Goal: Check status: Check status

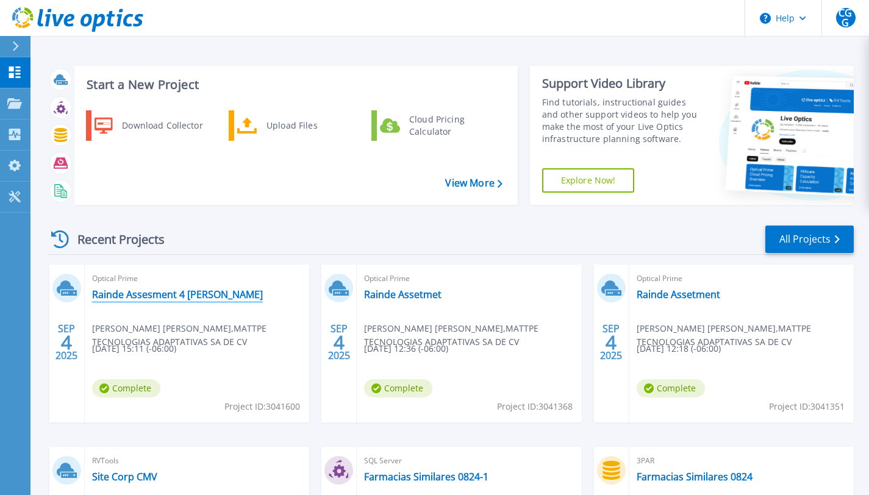
click at [177, 296] on link "Rainde Assesment 4 [PERSON_NAME]" at bounding box center [177, 294] width 171 height 12
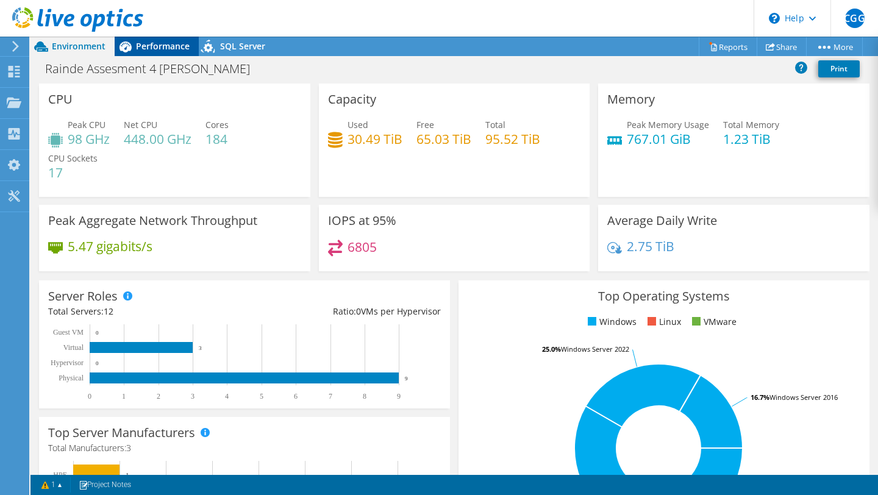
click at [176, 45] on span "Performance" at bounding box center [163, 46] width 54 height 12
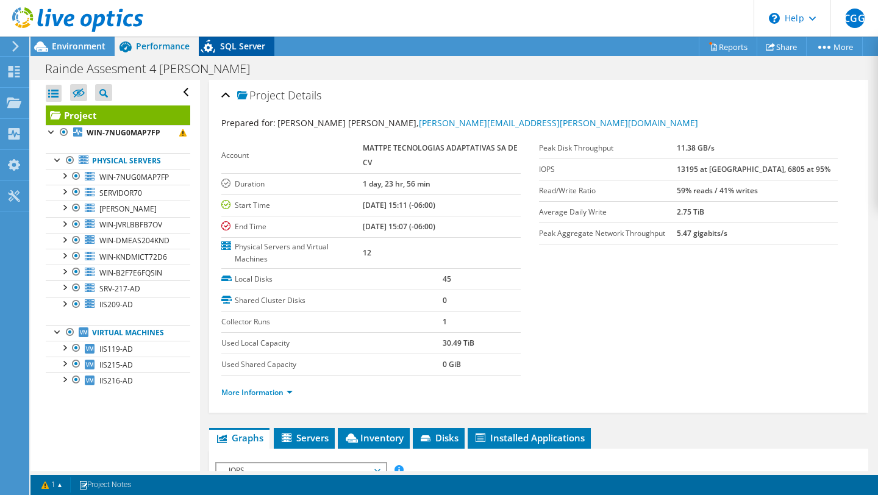
click at [244, 51] on span "SQL Server" at bounding box center [242, 46] width 45 height 12
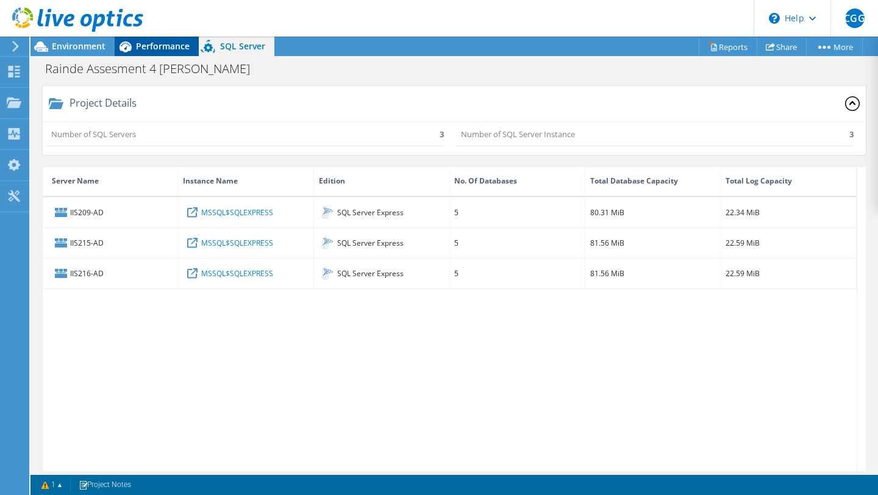
click at [135, 47] on icon at bounding box center [125, 46] width 21 height 21
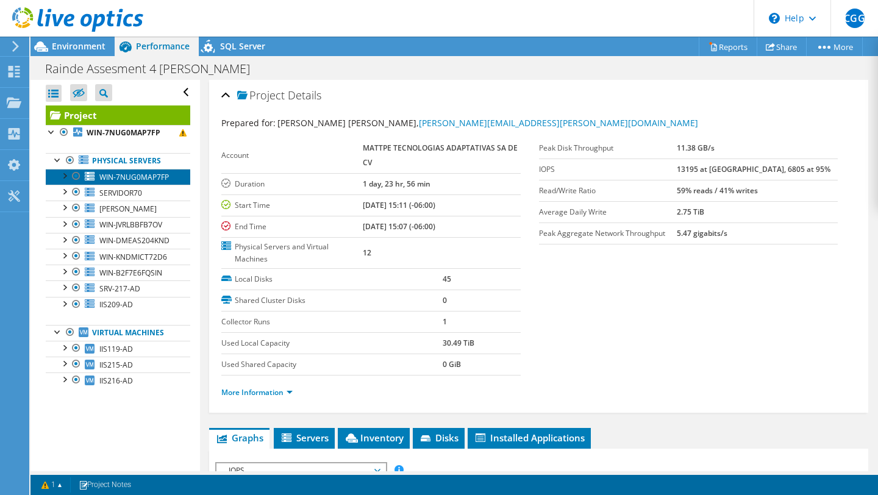
click at [118, 182] on span "WIN-7NUG0MAP7FP" at bounding box center [133, 177] width 69 height 10
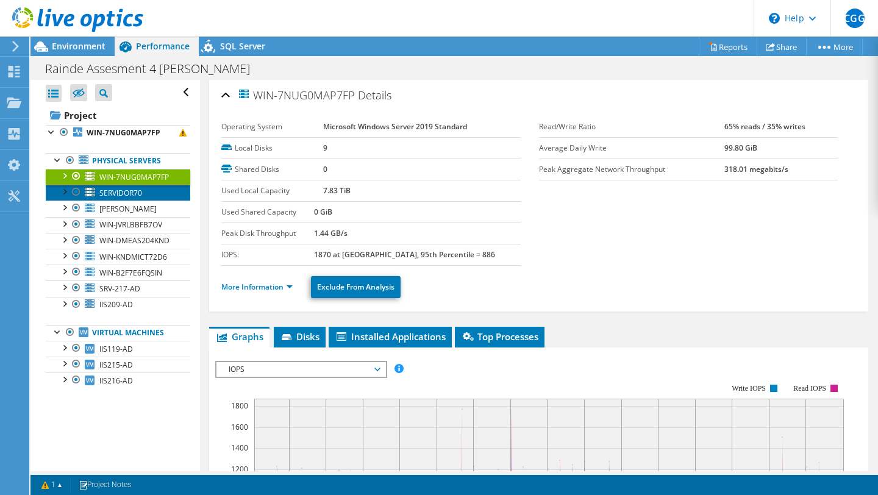
click at [119, 201] on link "SERVIDOR70" at bounding box center [118, 193] width 144 height 16
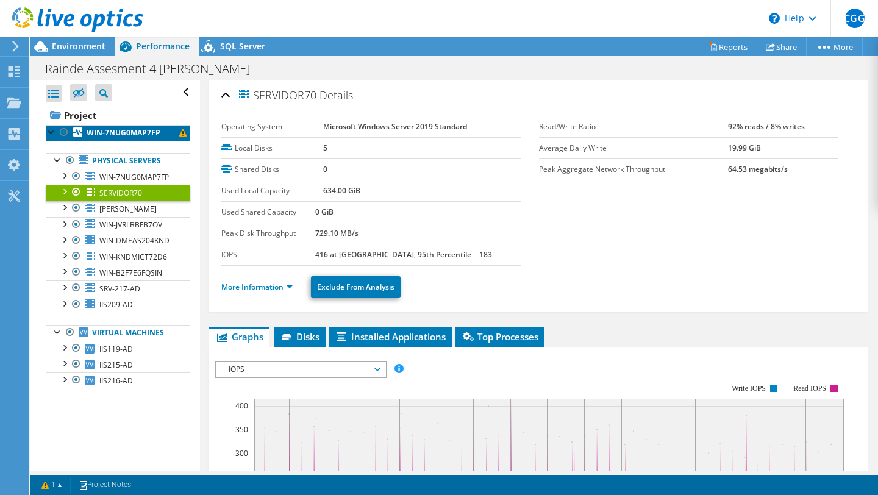
click at [110, 134] on b "WIN-7NUG0MAP7FP" at bounding box center [124, 132] width 74 height 10
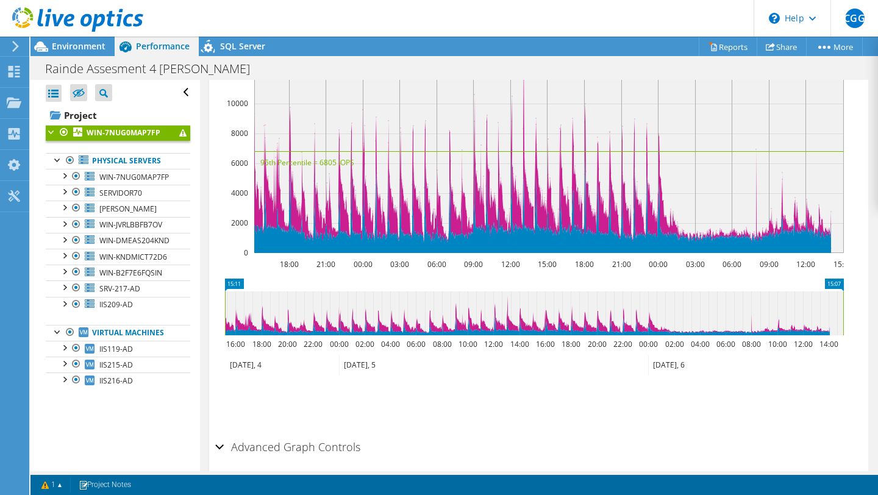
scroll to position [431, 0]
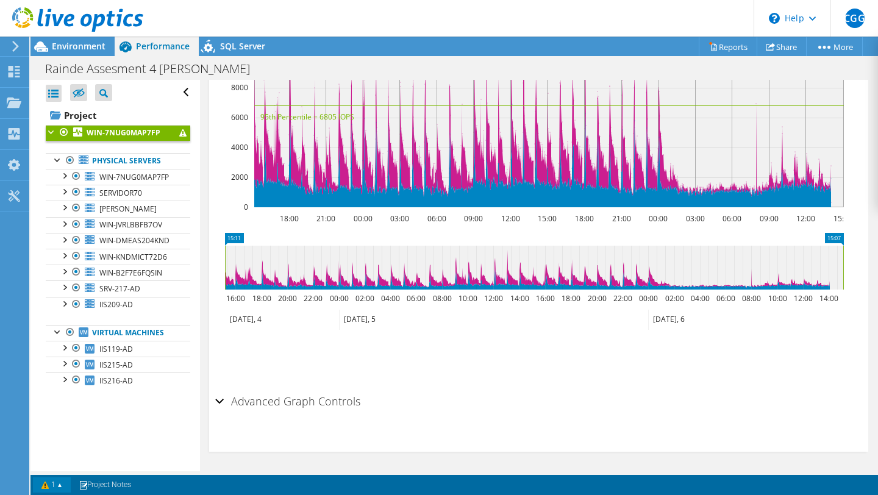
click at [57, 486] on link "1" at bounding box center [52, 484] width 38 height 15
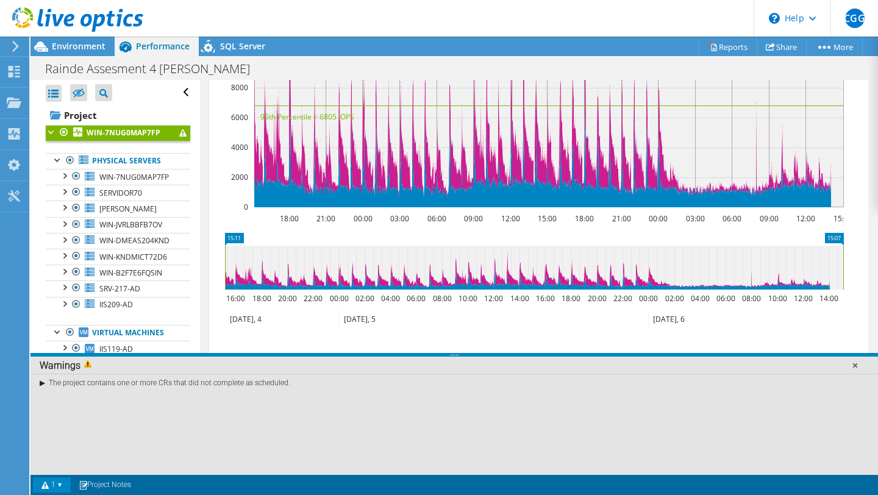
click at [855, 366] on link at bounding box center [855, 365] width 12 height 12
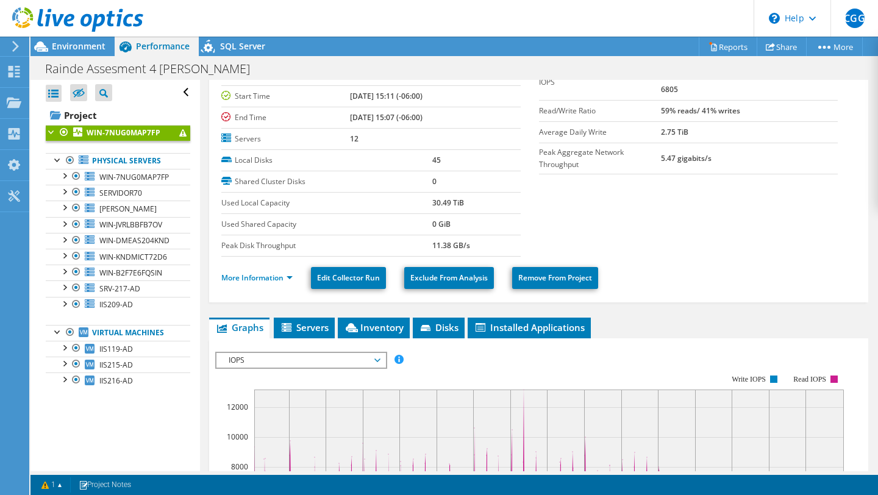
scroll to position [0, 0]
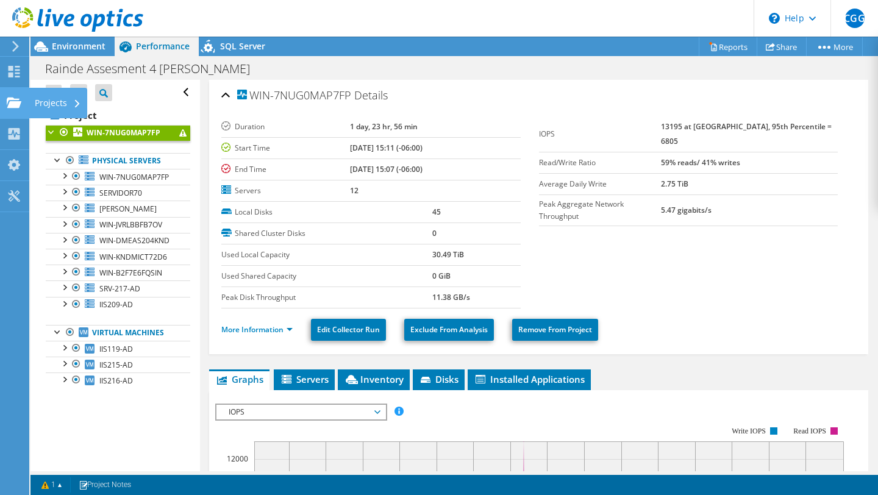
click at [62, 104] on div "Projects" at bounding box center [58, 103] width 59 height 30
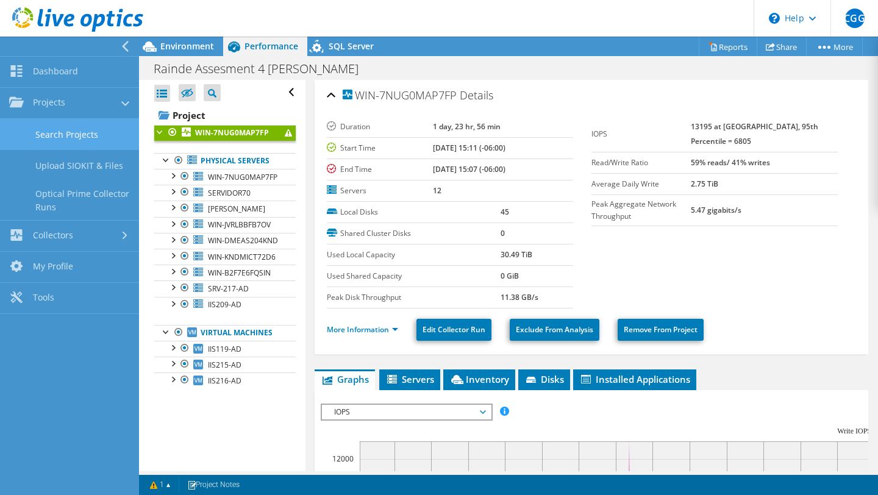
click at [86, 132] on link "Search Projects" at bounding box center [69, 134] width 139 height 31
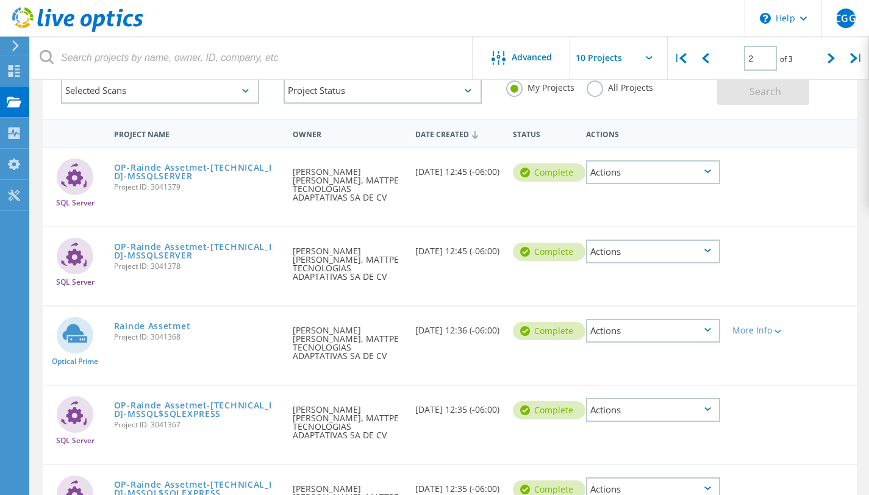
scroll to position [77, 0]
click at [685, 60] on icon at bounding box center [682, 58] width 7 height 10
type input "1"
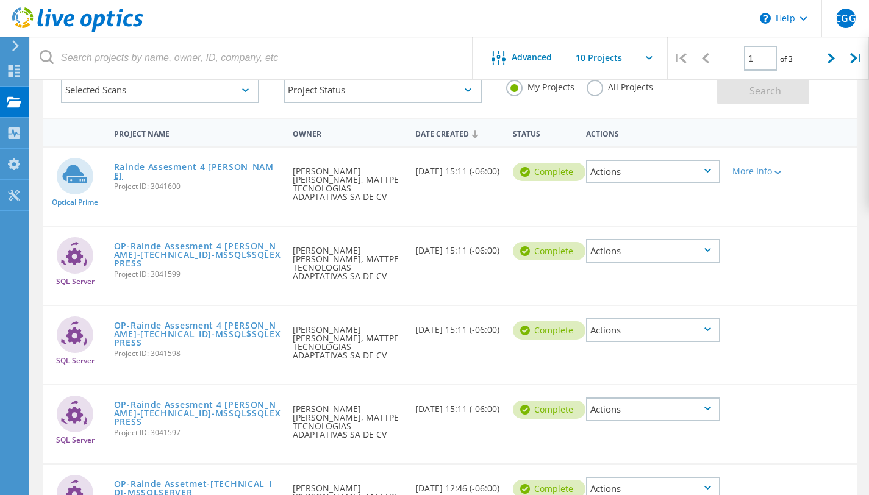
click at [163, 163] on link "Rainde Assesment 4 [PERSON_NAME]" at bounding box center [197, 171] width 167 height 17
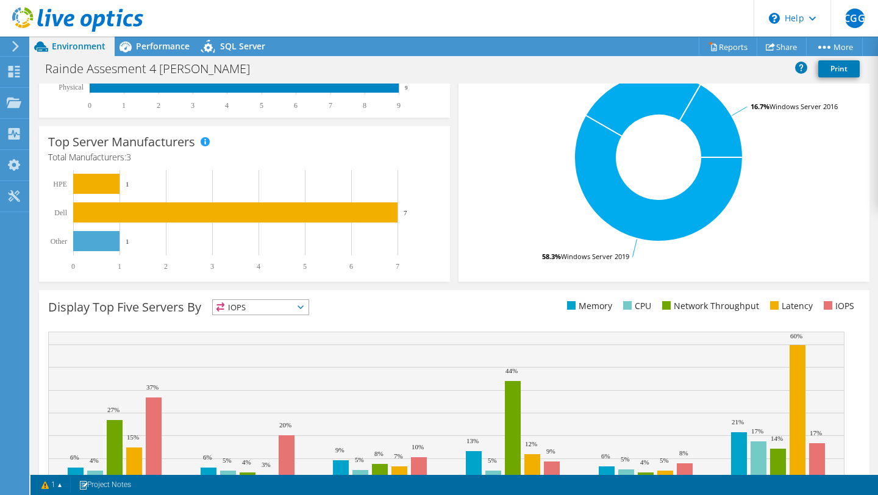
scroll to position [352, 0]
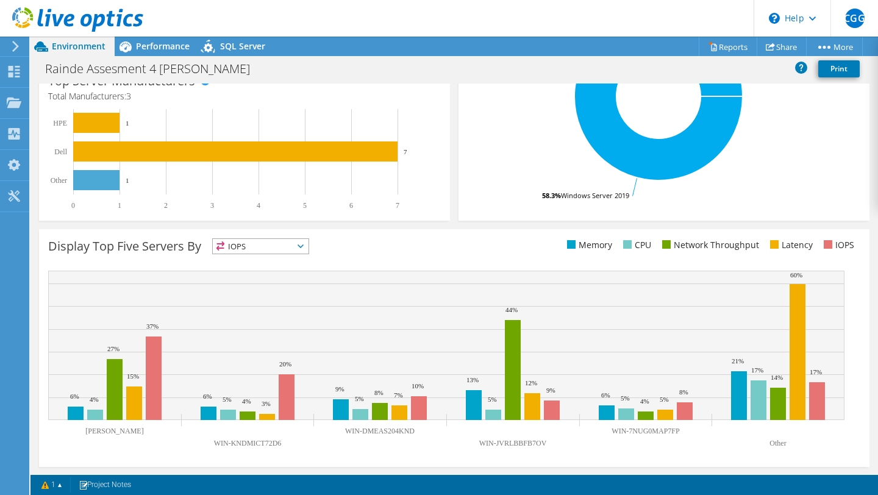
click at [265, 246] on span "IOPS" at bounding box center [261, 246] width 96 height 15
click at [270, 329] on li "Latency" at bounding box center [261, 330] width 96 height 17
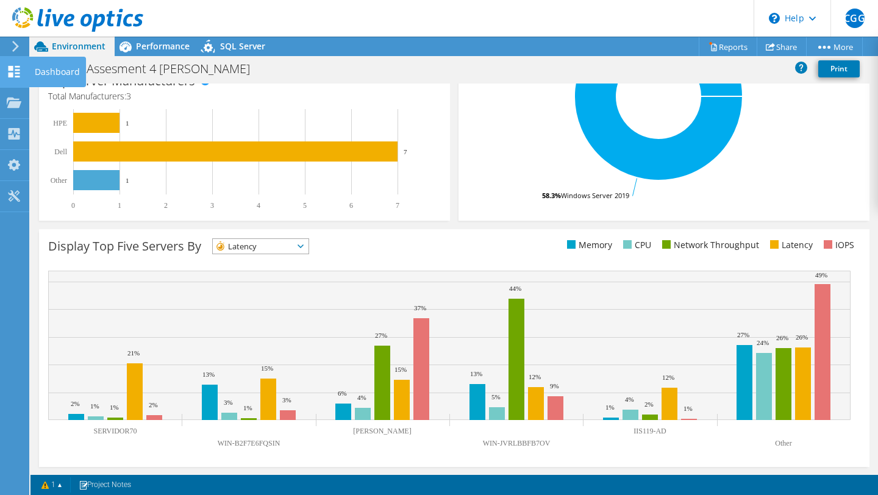
click at [52, 73] on div "Dashboard" at bounding box center [57, 72] width 57 height 30
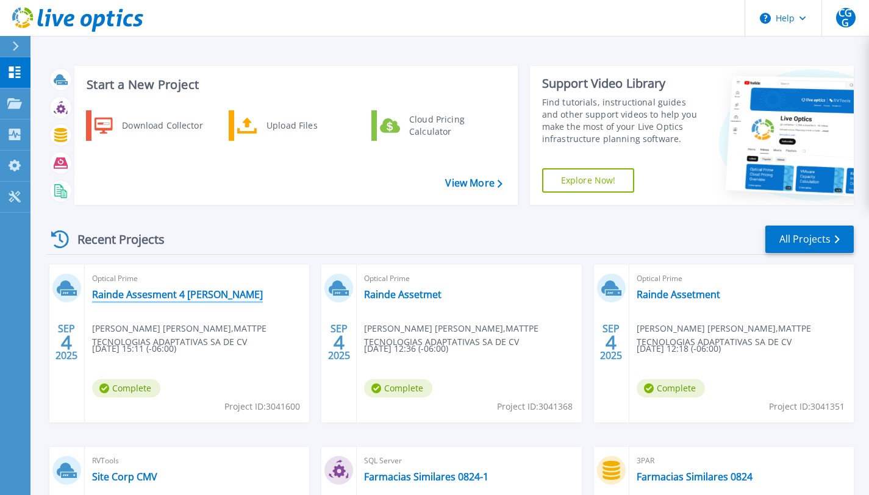
click at [168, 291] on link "Rainde Assesment 4 [PERSON_NAME]" at bounding box center [177, 294] width 171 height 12
